Goal: Task Accomplishment & Management: Use online tool/utility

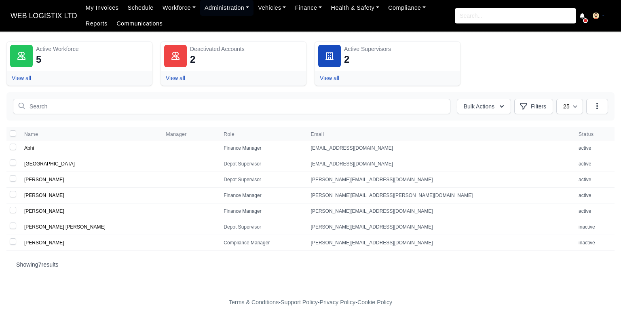
click at [47, 17] on span "WEB LOGISTIX LTD" at bounding box center [43, 16] width 75 height 16
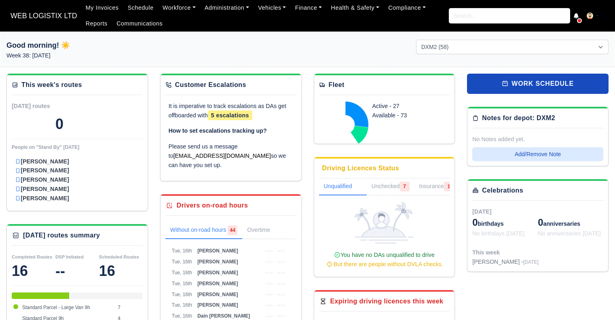
select select "1"
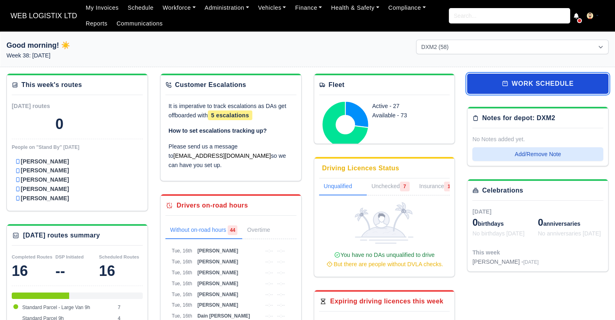
click at [540, 85] on link "work schedule" at bounding box center [537, 84] width 141 height 20
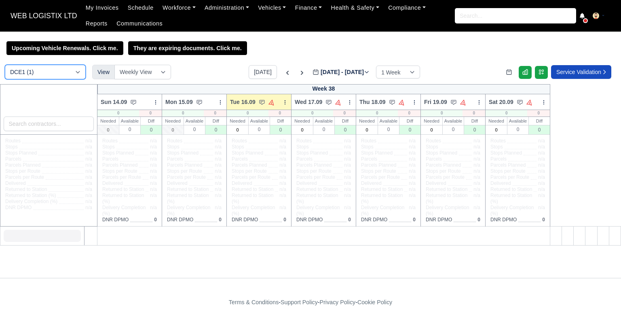
click at [57, 74] on select "DCE1 (1) DWN2 (38) DXM2 (58)" at bounding box center [45, 72] width 81 height 15
select select "1"
click at [5, 65] on select "DCE1 (1) DWN2 (38) DXM2 (58)" at bounding box center [45, 72] width 81 height 15
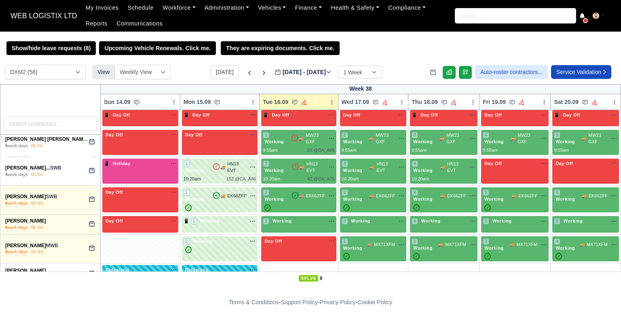
scroll to position [1329, 0]
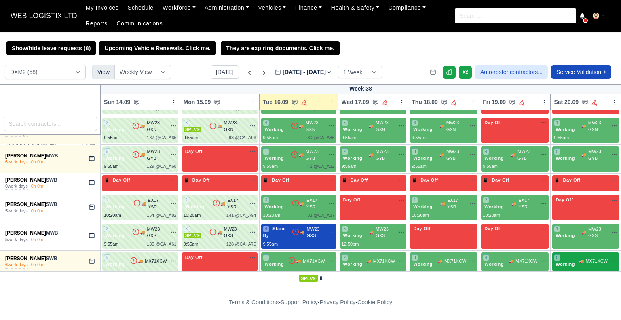
drag, startPoint x: 2, startPoint y: 232, endPoint x: 603, endPoint y: 265, distance: 601.9
copy table "Week 38 Sun 14.09 Bulk Status Change Daily Tasks Planned Routes Service Details…"
